Goal: Communication & Community: Share content

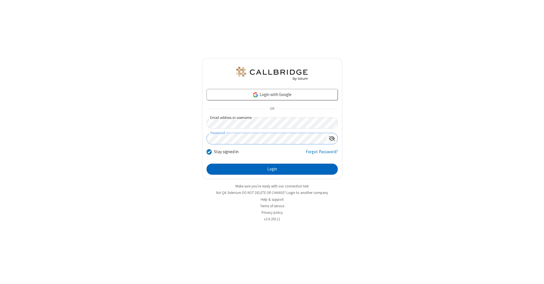
click at [272, 170] on button "Login" at bounding box center [272, 169] width 131 height 11
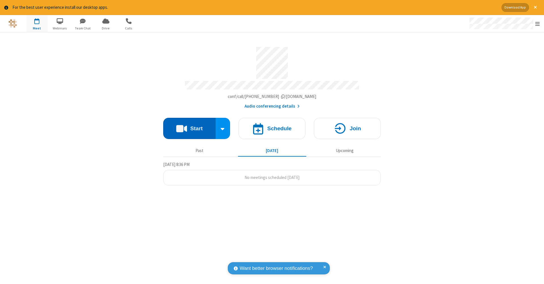
click at [189, 126] on button "Start" at bounding box center [189, 128] width 52 height 21
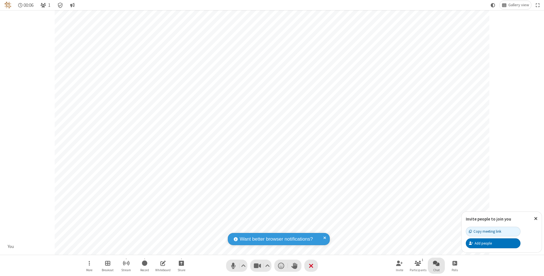
click at [436, 263] on span "Open chat" at bounding box center [436, 263] width 7 height 7
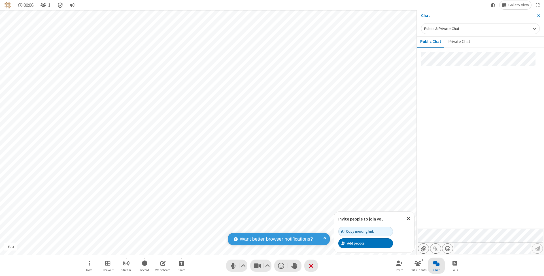
type input "C:\fakepath\doc_test.docx"
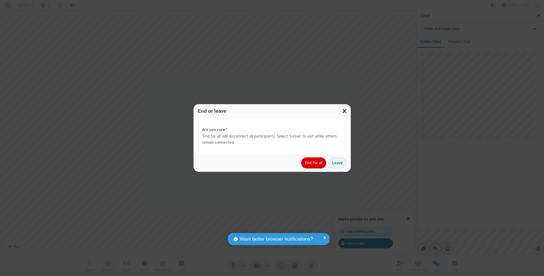
click at [314, 163] on button "End for all" at bounding box center [313, 163] width 25 height 11
